Goal: Information Seeking & Learning: Learn about a topic

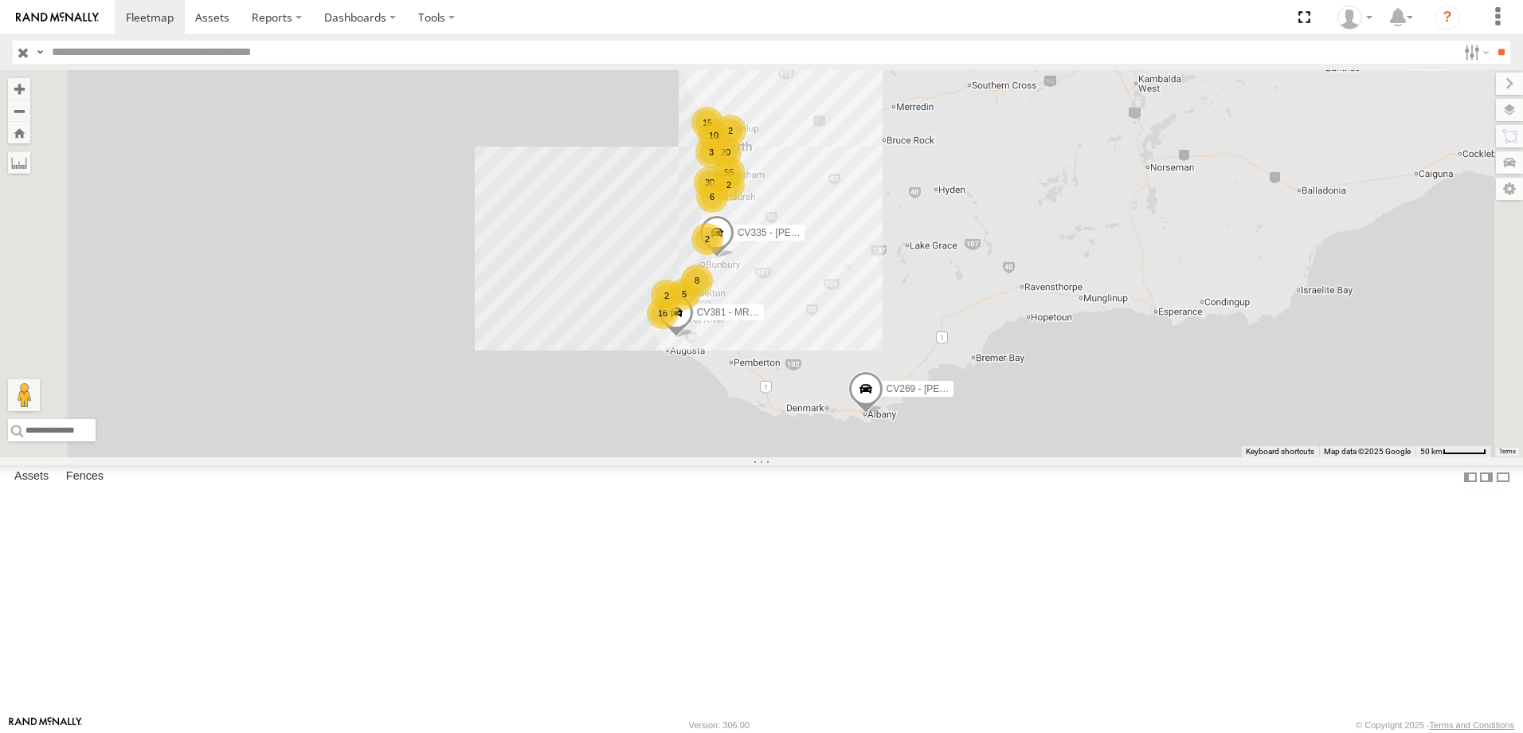
click at [108, 57] on input "text" at bounding box center [751, 52] width 1412 height 23
type input "*"
type input "***"
click at [1492, 47] on input "**" at bounding box center [1501, 52] width 18 height 23
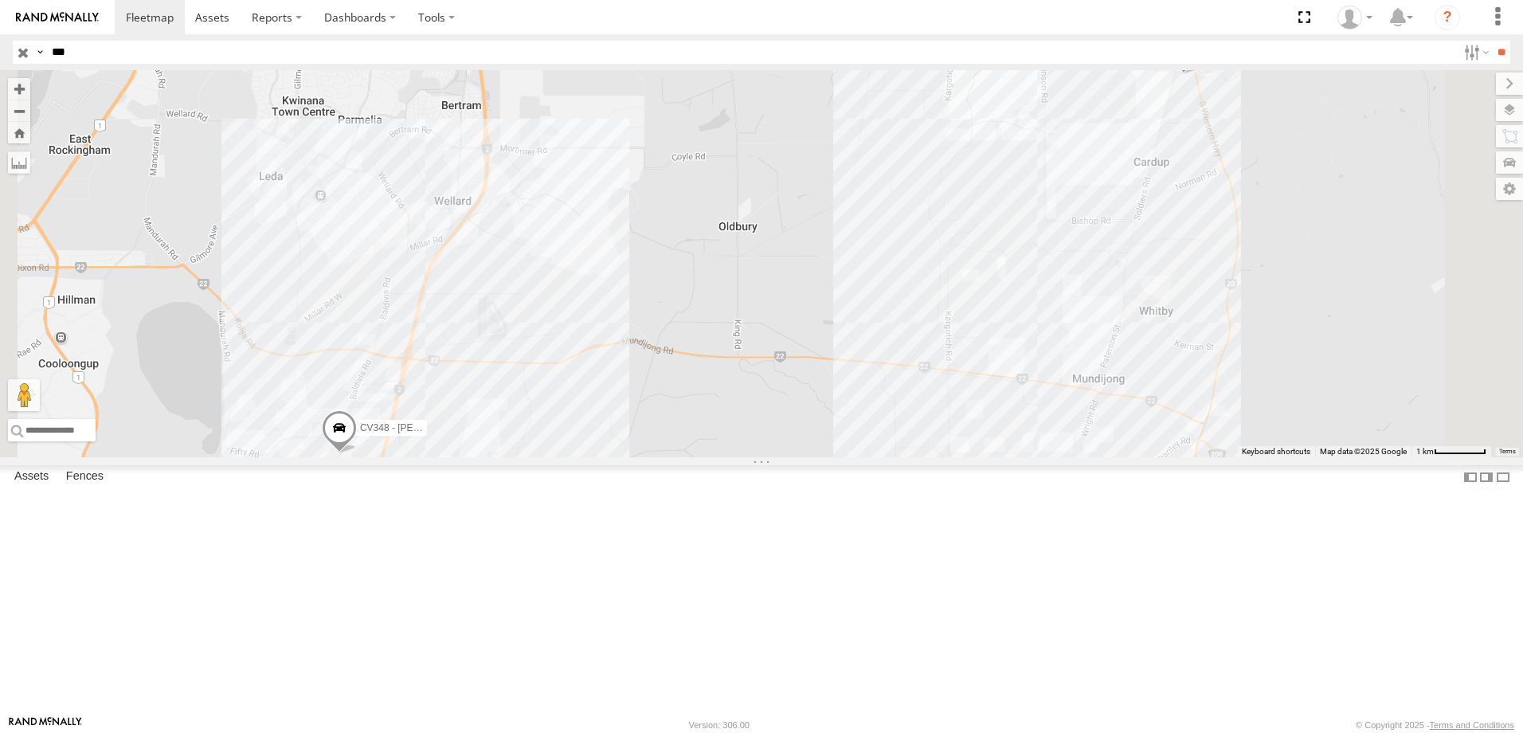
click at [1201, 74] on span at bounding box center [1183, 52] width 35 height 43
drag, startPoint x: 1396, startPoint y: 108, endPoint x: 1277, endPoint y: 210, distance: 156.0
click at [1277, 210] on div "CV257 - Karl Staines-Walsh CV348 - Kurtis DHart CV257 - Karl Staines-Walsh Work…" at bounding box center [761, 263] width 1523 height 387
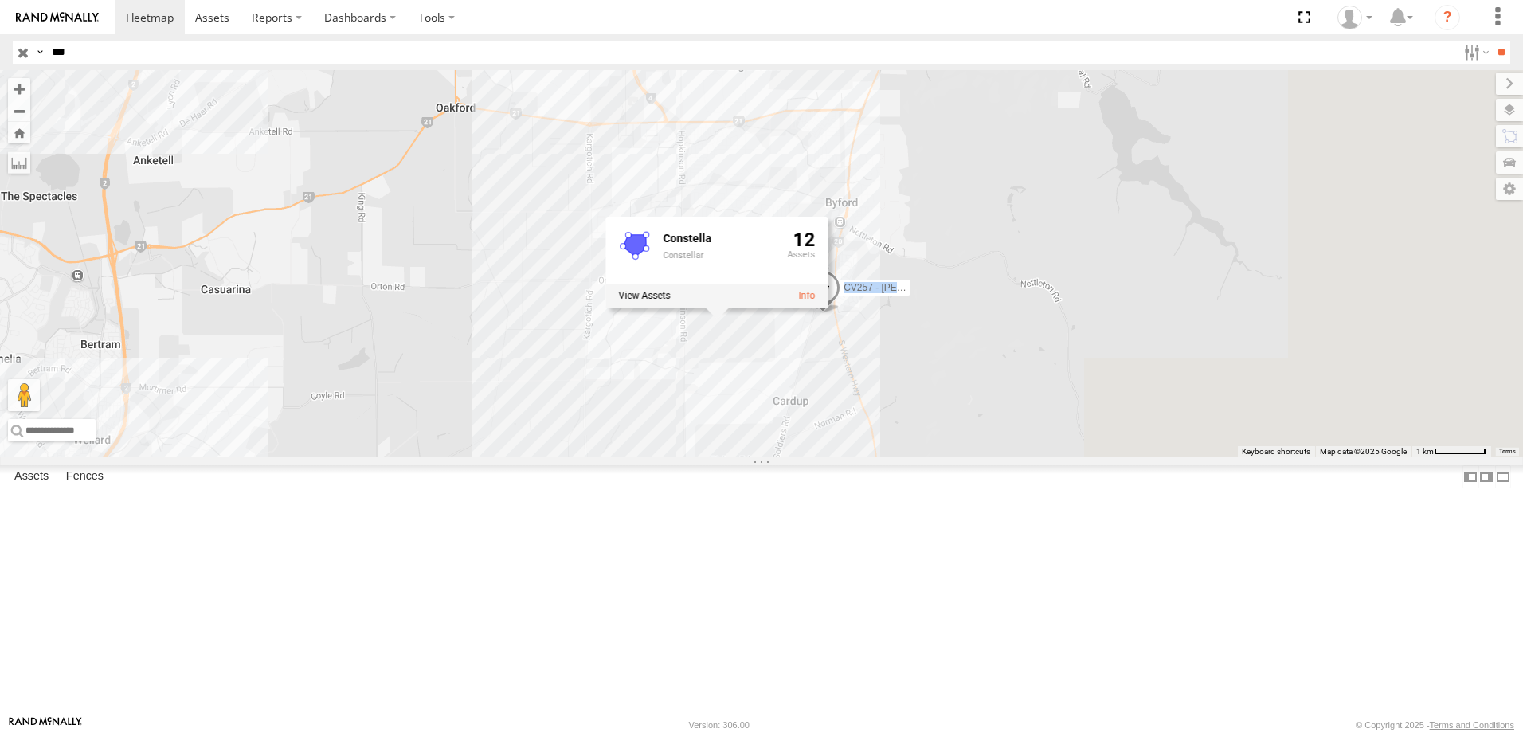
drag, startPoint x: 1277, startPoint y: 210, endPoint x: 653, endPoint y: 525, distance: 699.0
click at [653, 457] on div "CV257 - Karl Staines-Walsh CV348 - Kurtis DHart Constella Constellar 12" at bounding box center [761, 263] width 1523 height 387
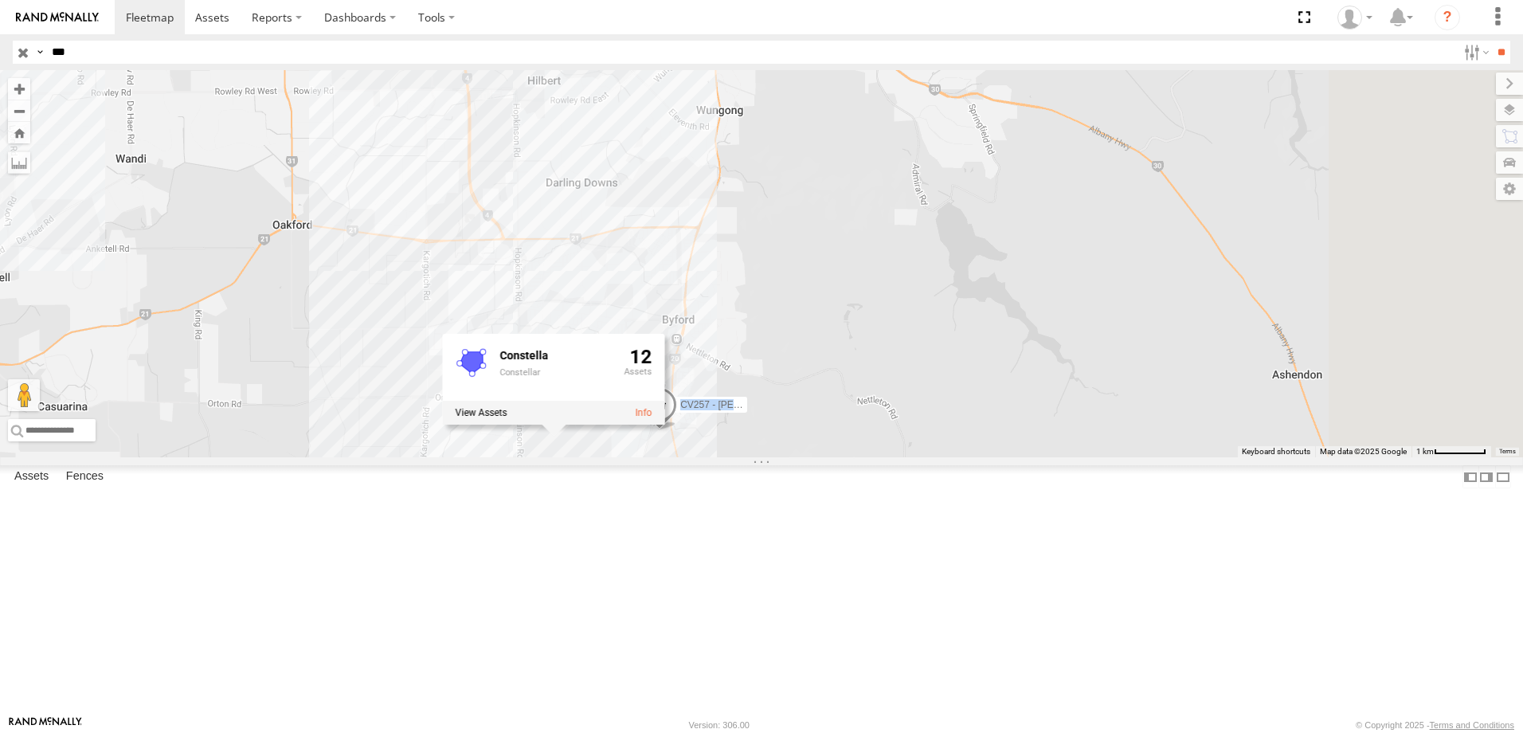
click at [677, 430] on span at bounding box center [659, 408] width 35 height 43
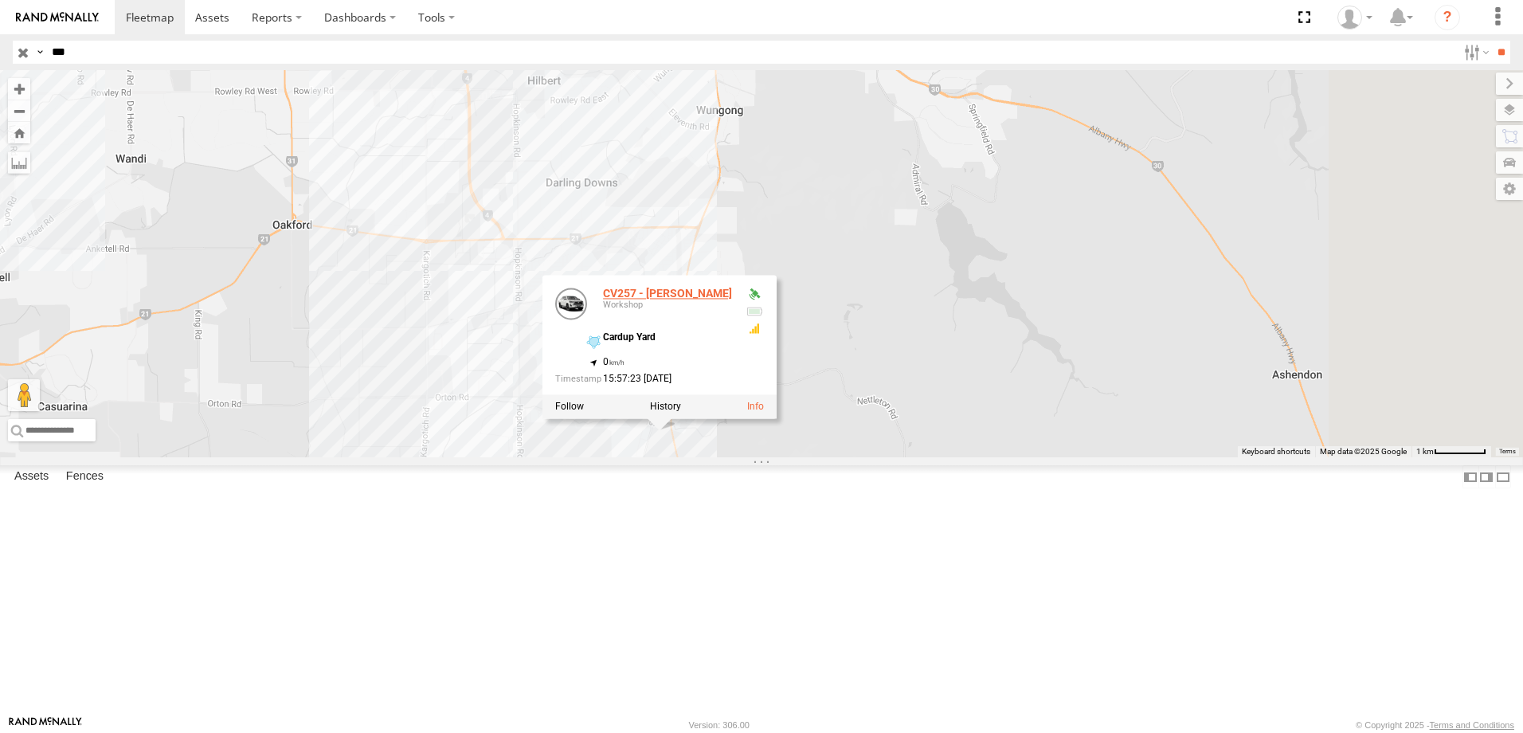
click at [732, 300] on link "CV257 - Karl Staines-Walsh" at bounding box center [667, 294] width 129 height 13
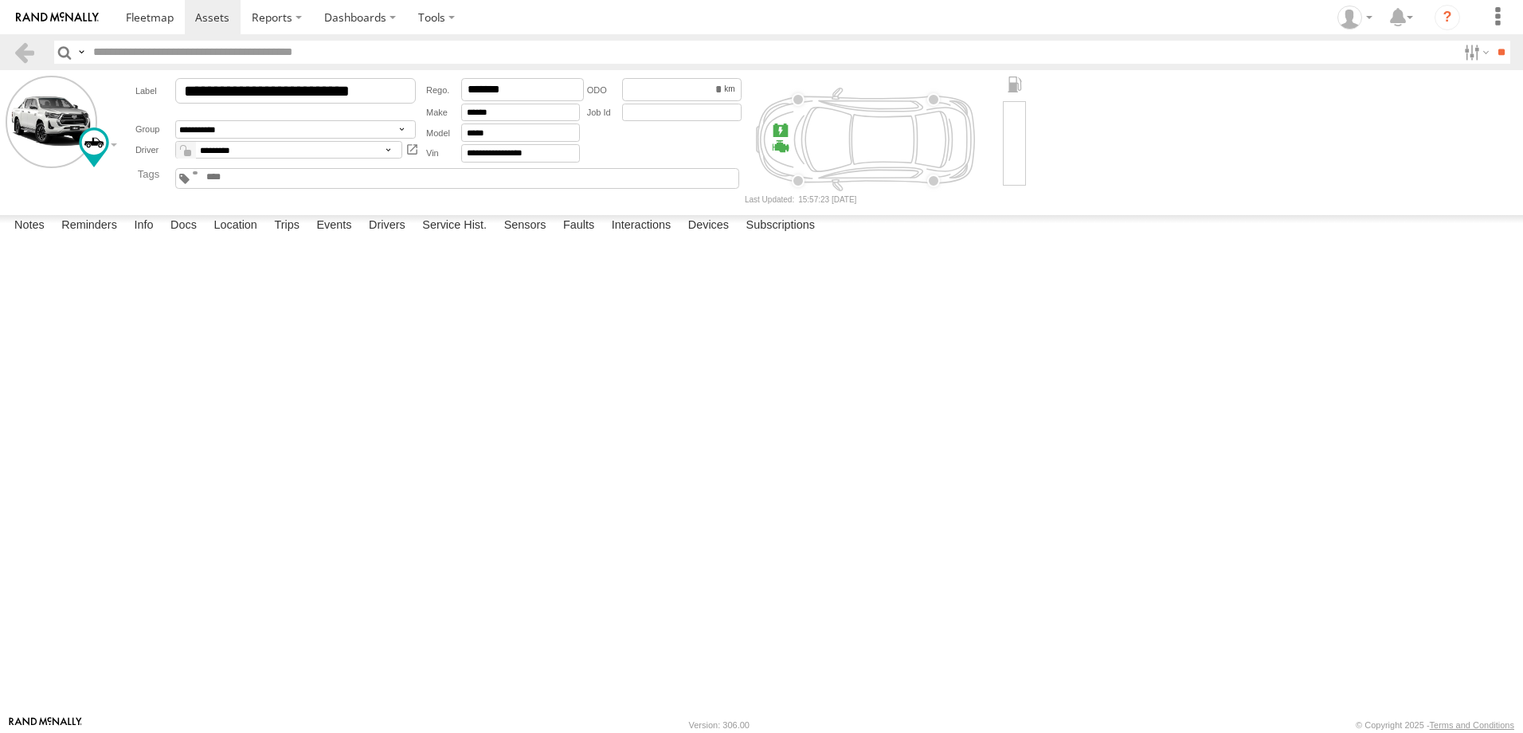
click at [1013, 155] on div at bounding box center [1014, 143] width 23 height 84
click at [241, 237] on label "Location" at bounding box center [236, 226] width 60 height 22
click at [292, 237] on label "Trips" at bounding box center [286, 226] width 41 height 22
click at [163, 34] on link at bounding box center [150, 17] width 70 height 34
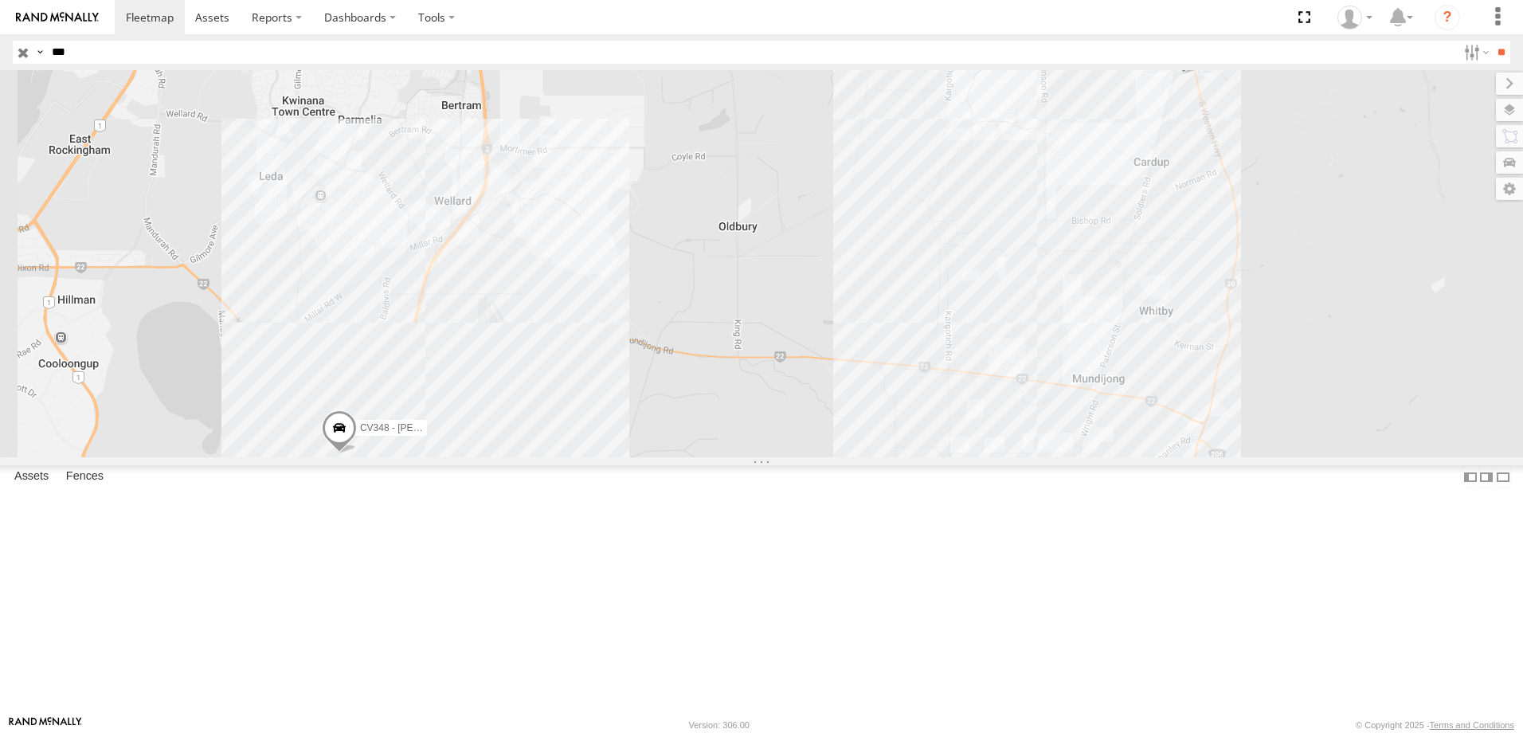
click at [22, 53] on input "button" at bounding box center [23, 52] width 21 height 23
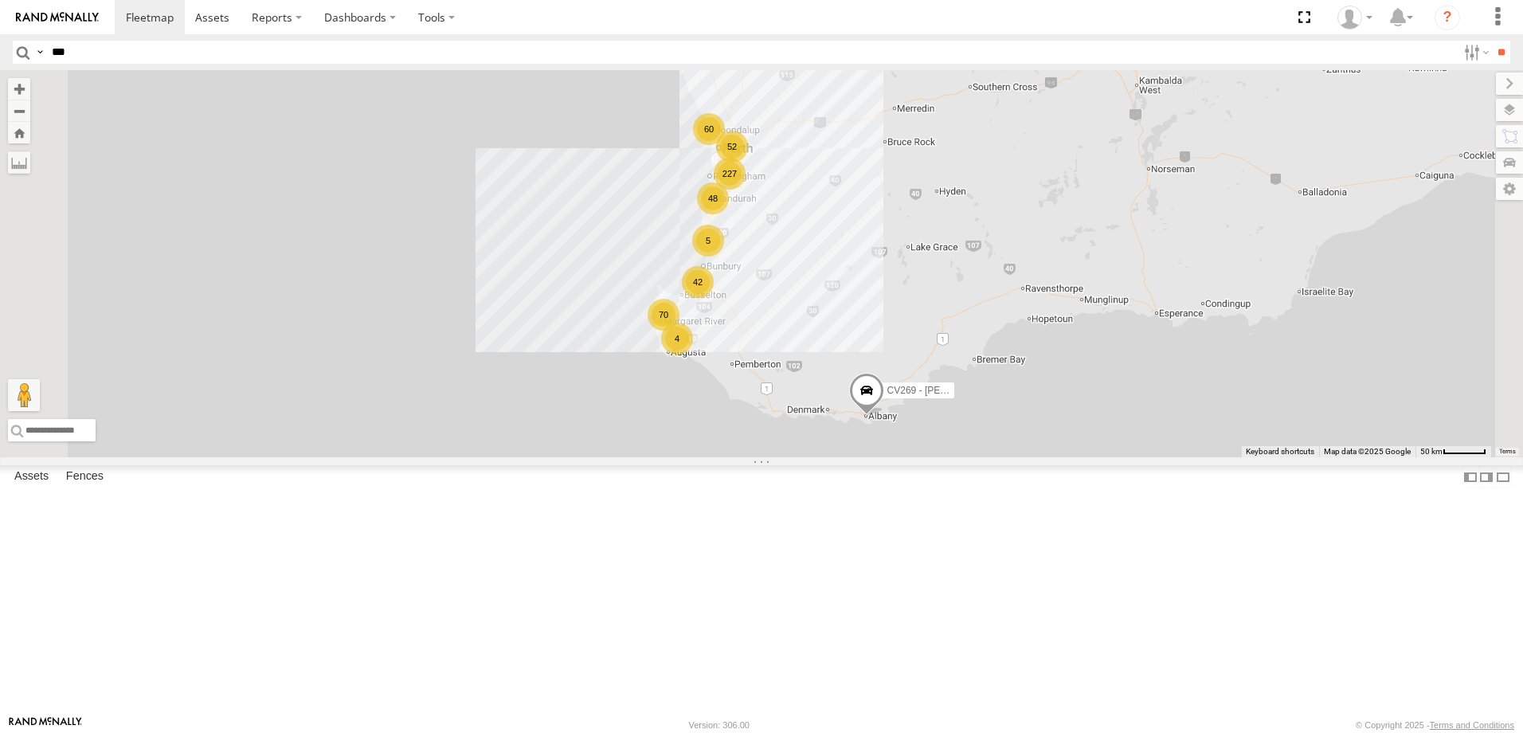
scroll to position [876, 0]
click at [0, 0] on link at bounding box center [0, 0] width 0 height 0
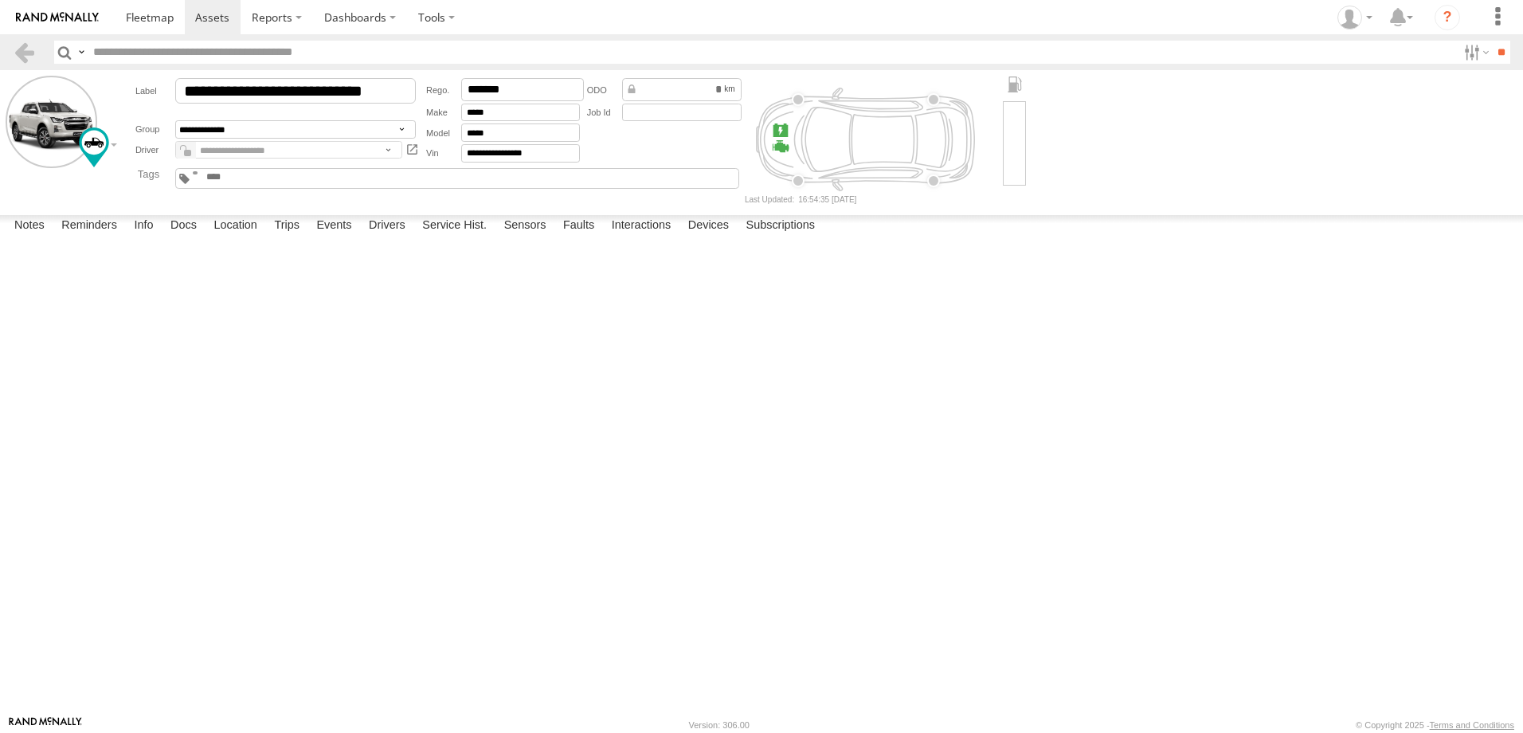
click at [53, 12] on img at bounding box center [57, 17] width 83 height 11
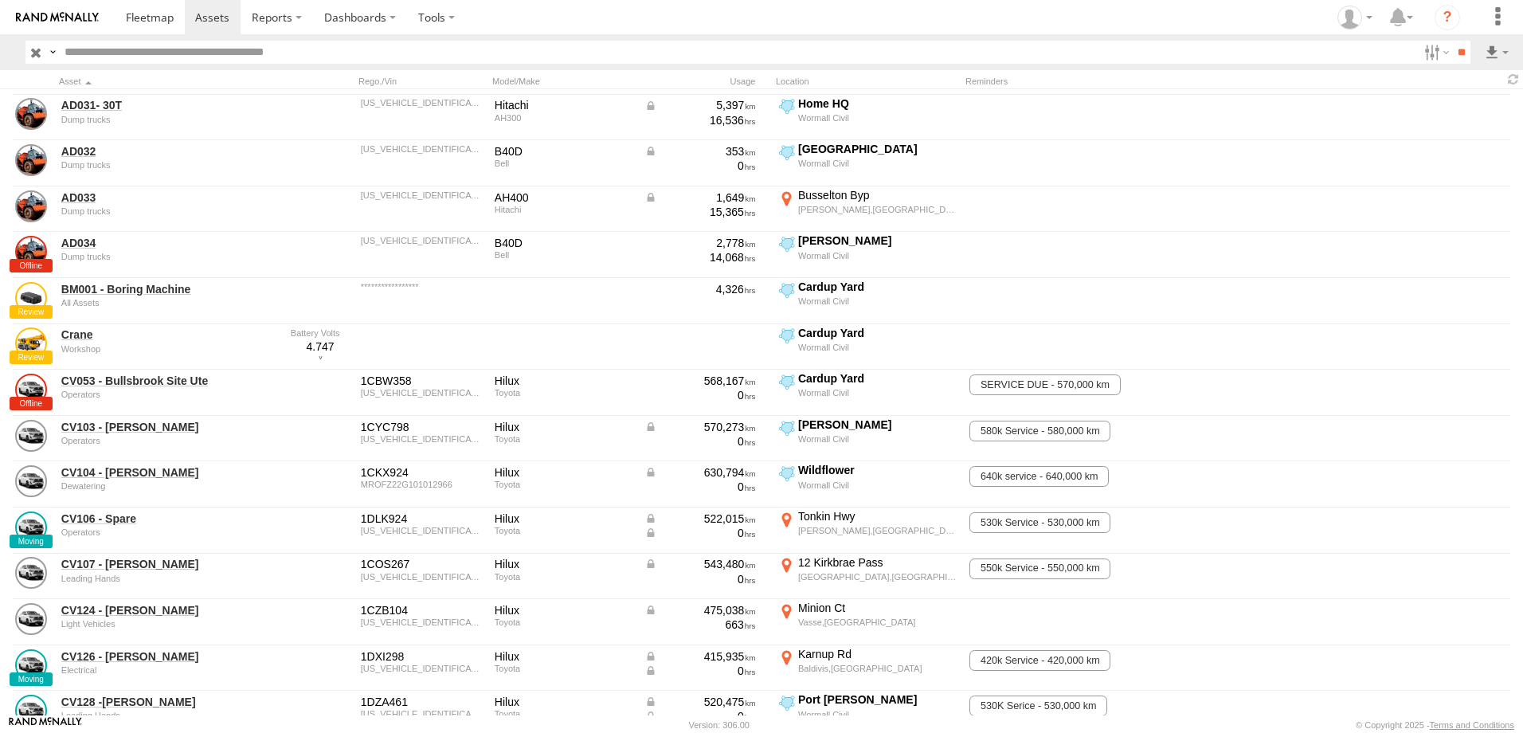
scroll to position [876, 0]
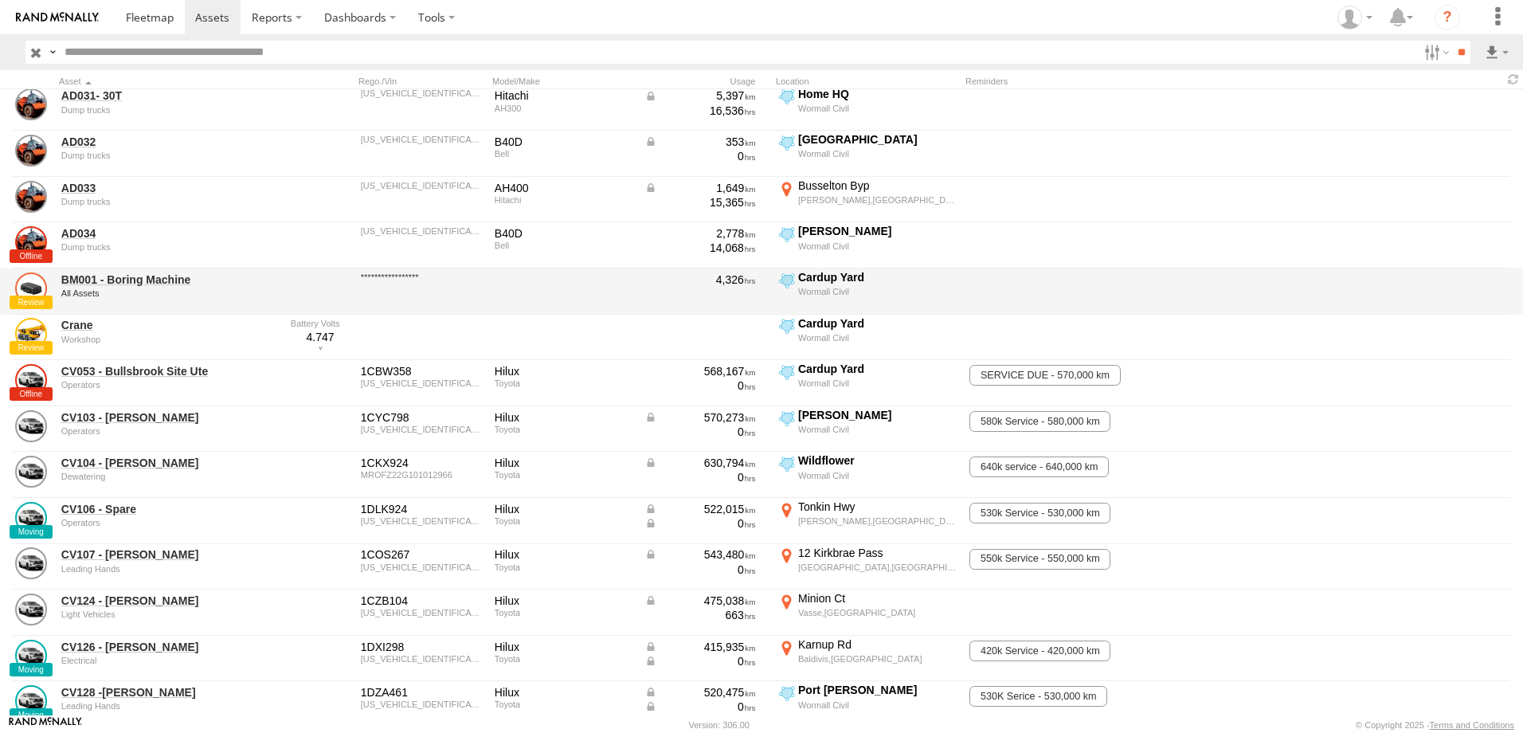
click at [35, 284] on link at bounding box center [31, 288] width 32 height 32
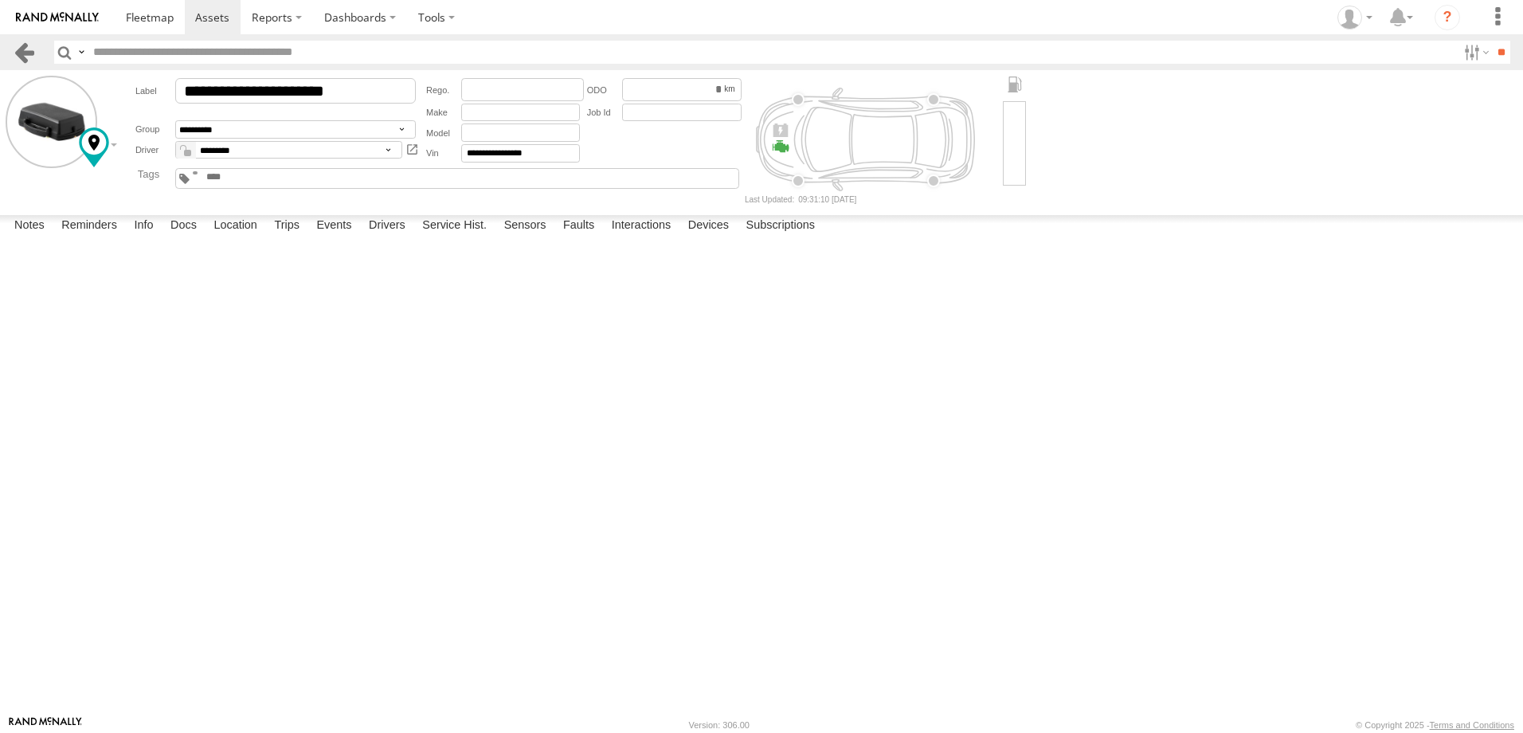
click at [29, 46] on link at bounding box center [24, 52] width 23 height 23
